Goal: Task Accomplishment & Management: Manage account settings

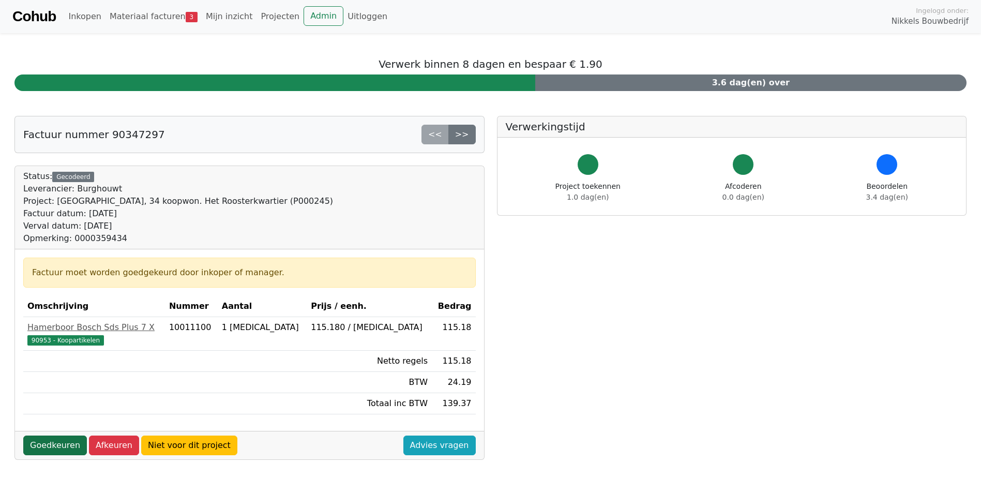
click at [63, 443] on link "Goedkeuren" at bounding box center [55, 445] width 64 height 20
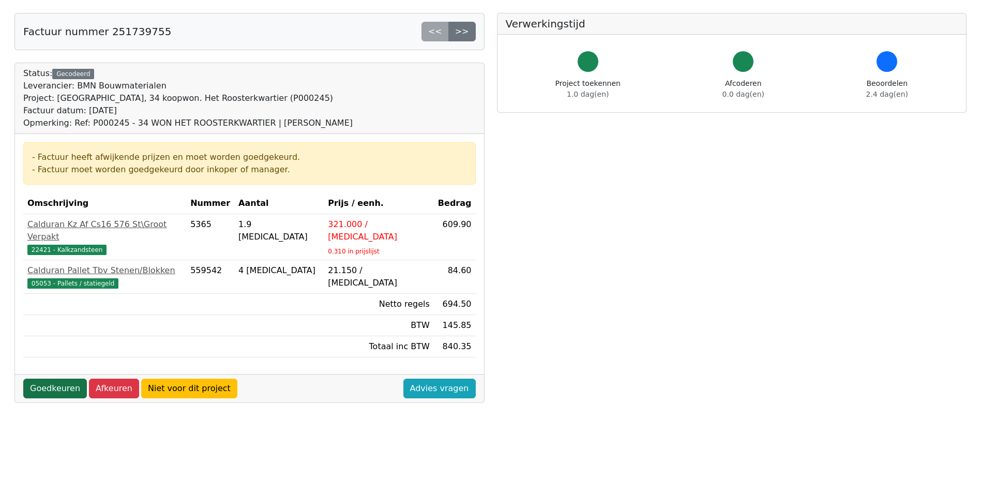
scroll to position [103, 0]
click at [57, 378] on link "Goedkeuren" at bounding box center [55, 388] width 64 height 20
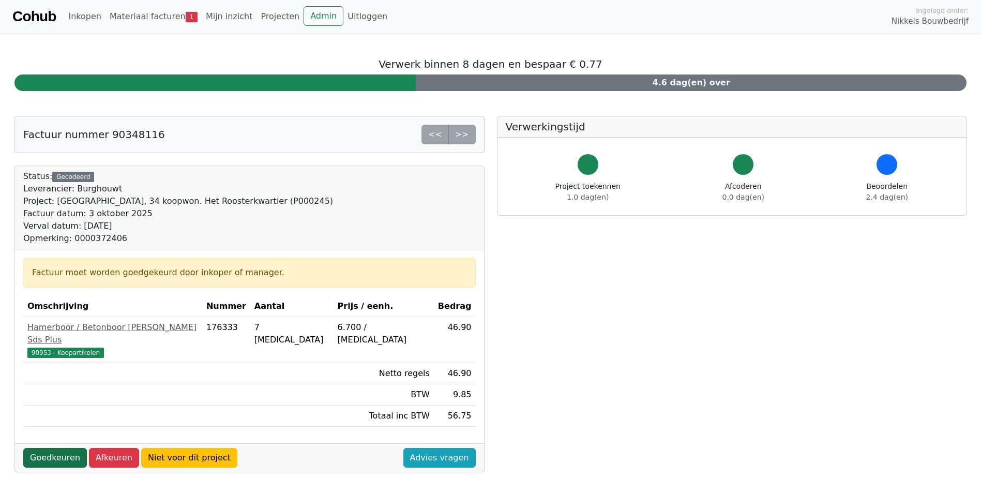
click at [47, 448] on link "Goedkeuren" at bounding box center [55, 458] width 64 height 20
